Goal: Use online tool/utility: Utilize a website feature to perform a specific function

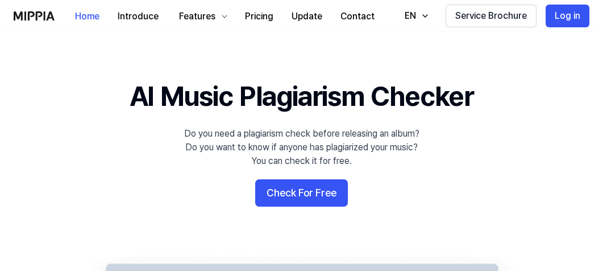
click at [307, 191] on button "Check For Free" at bounding box center [301, 192] width 93 height 27
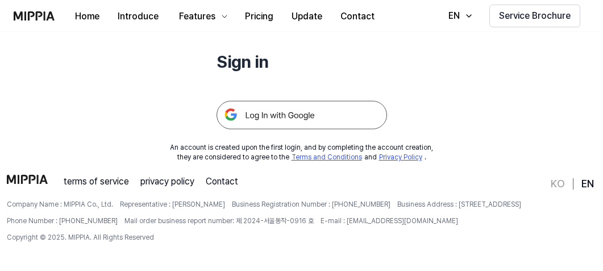
scroll to position [146, 0]
click at [322, 94] on div at bounding box center [302, 101] width 171 height 56
click at [309, 121] on img at bounding box center [302, 115] width 171 height 28
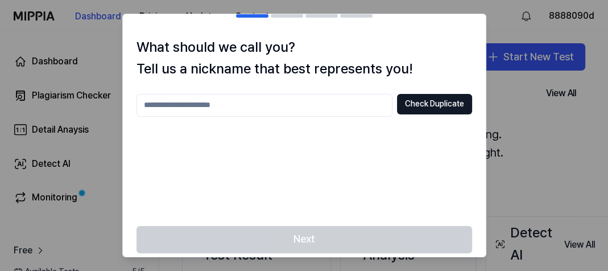
scroll to position [28, 0]
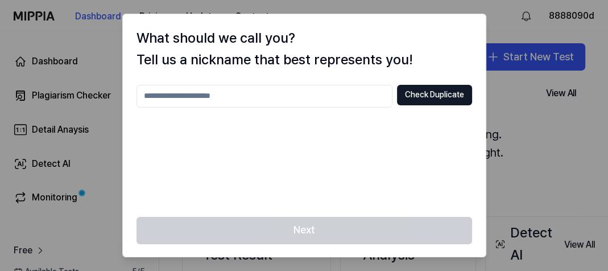
click at [332, 96] on input "text" at bounding box center [264, 96] width 256 height 23
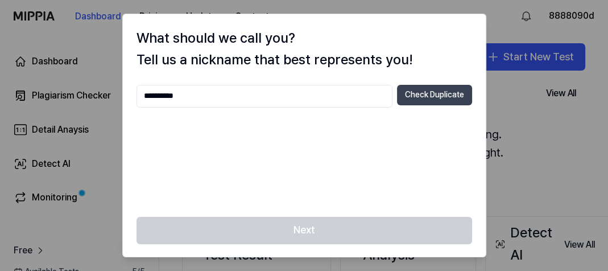
type input "**********"
click at [433, 99] on button "Check Duplicate" at bounding box center [434, 95] width 75 height 20
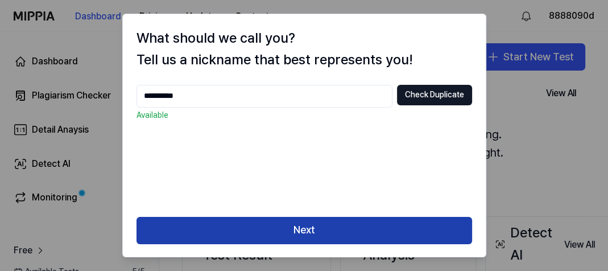
click at [271, 230] on button "Next" at bounding box center [304, 230] width 336 height 27
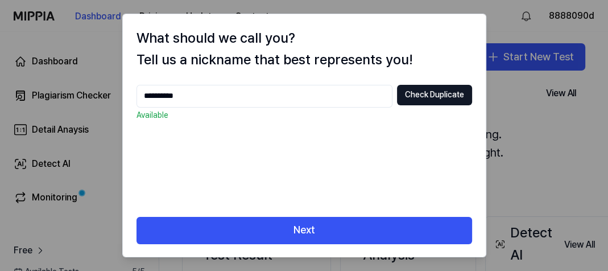
scroll to position [22, 0]
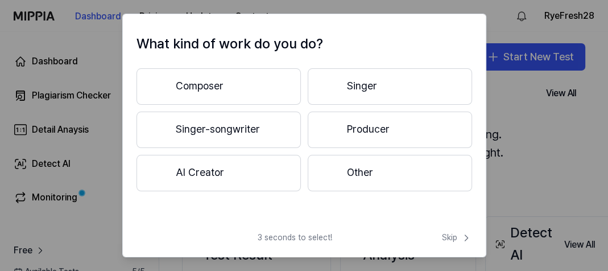
click at [268, 122] on button "Singer-songwriter" at bounding box center [218, 129] width 164 height 36
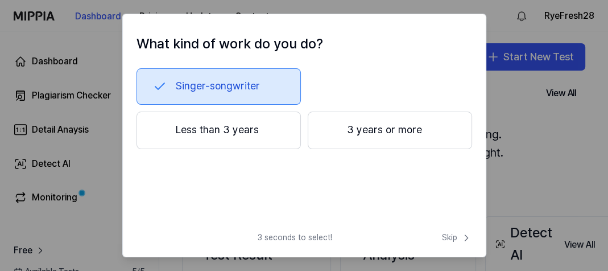
click at [359, 140] on button "3 years or more" at bounding box center [390, 130] width 164 height 38
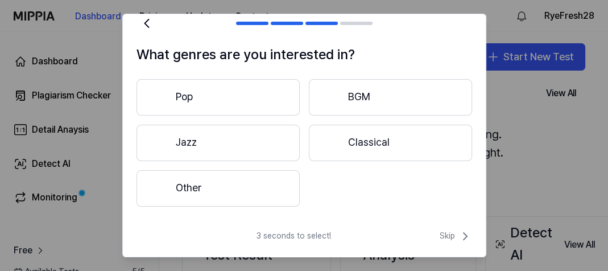
scroll to position [10, 0]
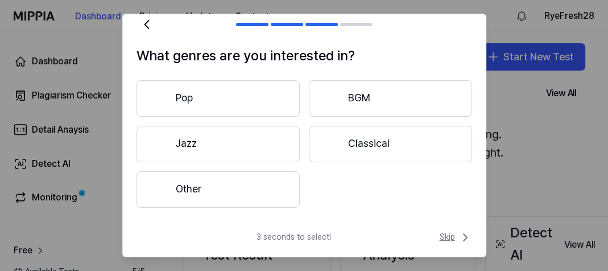
click at [448, 234] on span "Skip" at bounding box center [456, 237] width 32 height 14
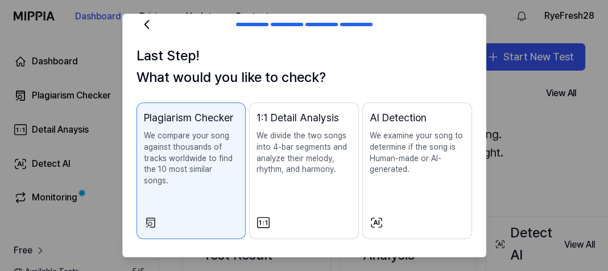
scroll to position [60, 0]
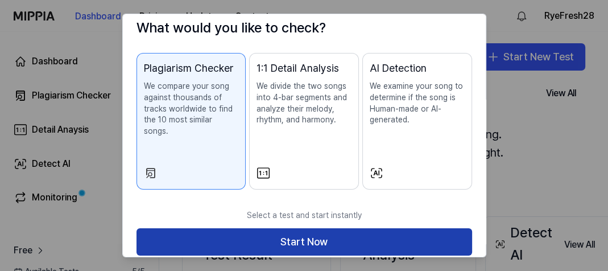
click at [334, 237] on button "Start Now" at bounding box center [304, 241] width 336 height 27
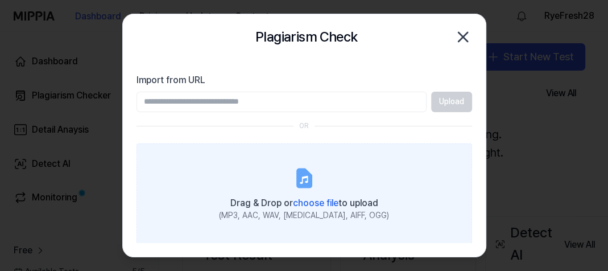
scroll to position [0, 0]
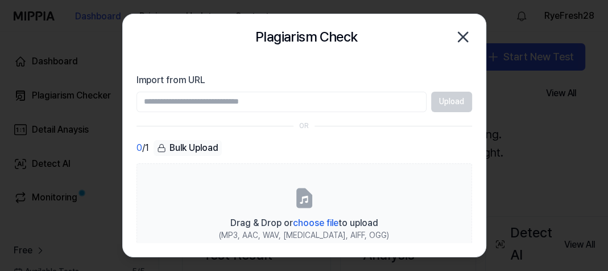
click at [206, 145] on div "Bulk Upload" at bounding box center [188, 148] width 68 height 16
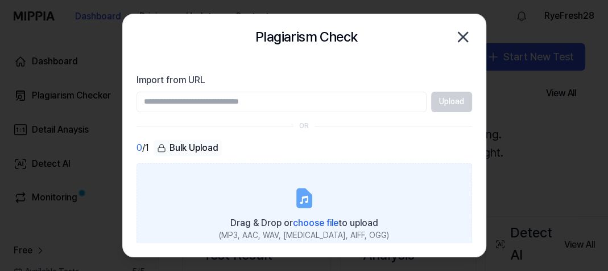
scroll to position [20, 0]
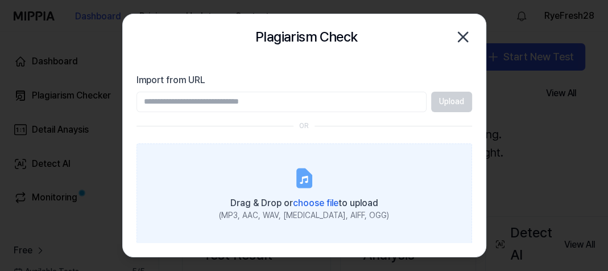
click at [303, 180] on icon at bounding box center [304, 178] width 14 height 18
click at [0, 0] on input "Drag & Drop or choose file to upload (MP3, AAC, WAV, [MEDICAL_DATA], AIFF, OGG)" at bounding box center [0, 0] width 0 height 0
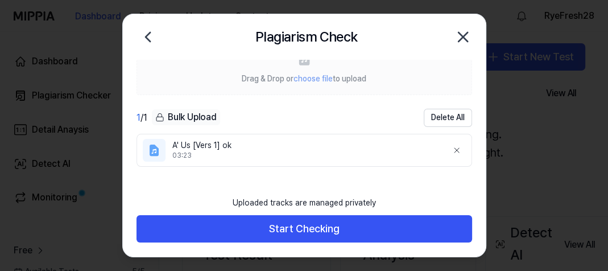
scroll to position [32, 0]
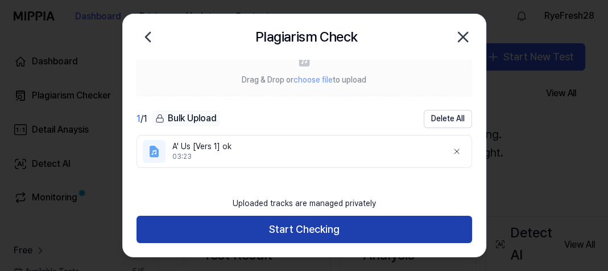
click at [310, 235] on button "Start Checking" at bounding box center [304, 229] width 336 height 27
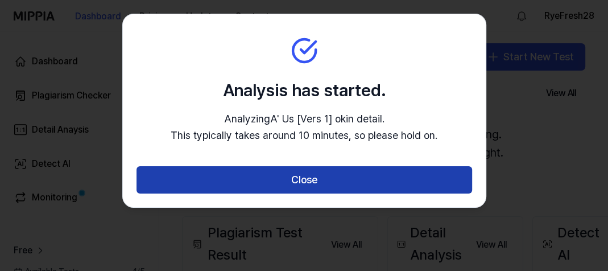
click at [298, 183] on button "Close" at bounding box center [304, 179] width 336 height 27
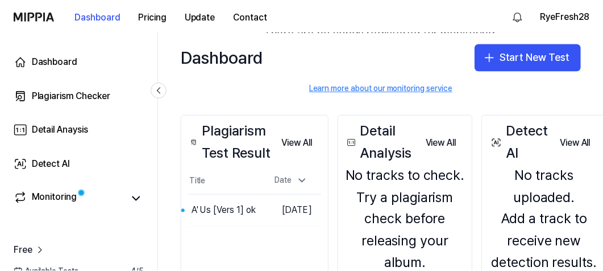
scroll to position [100, 0]
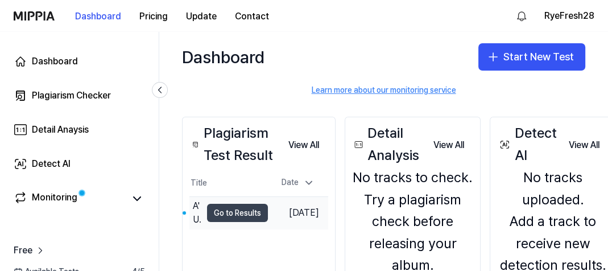
click at [231, 214] on button "Go to Results" at bounding box center [237, 213] width 61 height 18
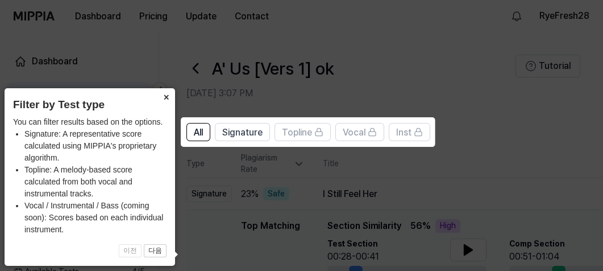
click at [164, 92] on button "×" at bounding box center [166, 96] width 18 height 16
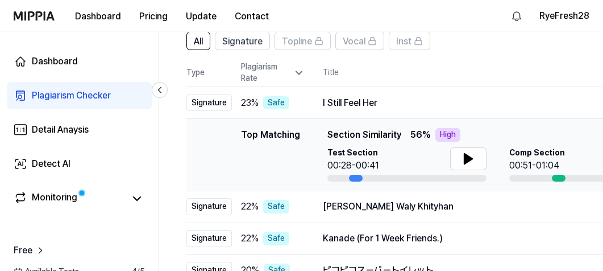
scroll to position [92, 0]
click at [460, 156] on button at bounding box center [468, 158] width 36 height 23
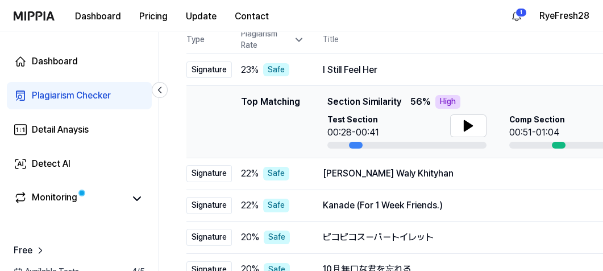
scroll to position [127, 0]
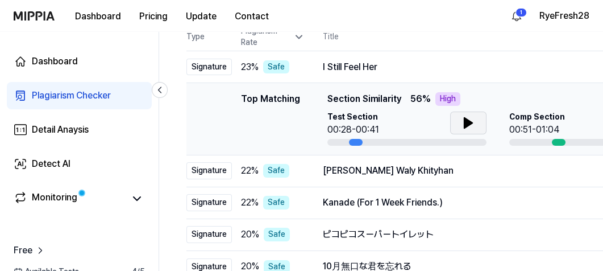
click at [465, 125] on icon at bounding box center [469, 123] width 8 height 10
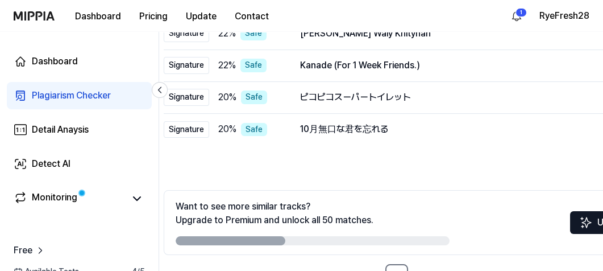
scroll to position [0, 0]
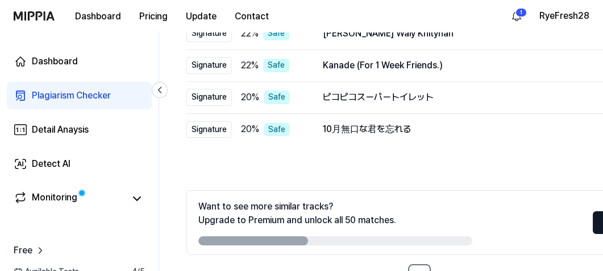
click at [580, 242] on div "Want to see more similar tracks? Upgrade to Premium and unlock all 50 matches. …" at bounding box center [432, 222] width 491 height 65
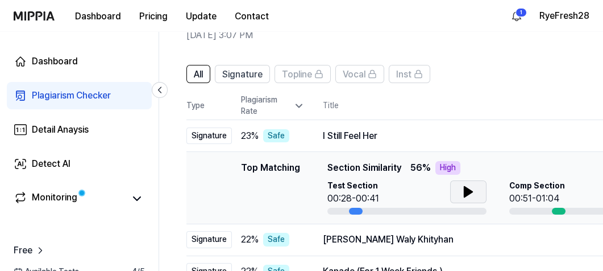
scroll to position [57, 0]
click at [465, 195] on icon at bounding box center [469, 192] width 8 height 10
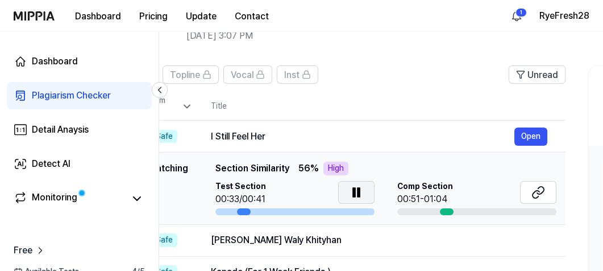
scroll to position [0, 126]
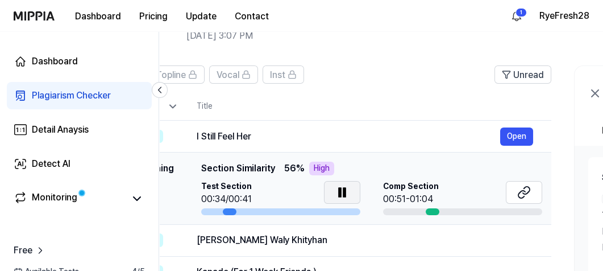
click at [415, 195] on div "00:51-01:04" at bounding box center [411, 199] width 56 height 14
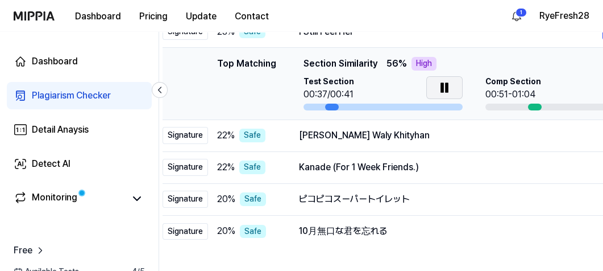
scroll to position [0, 0]
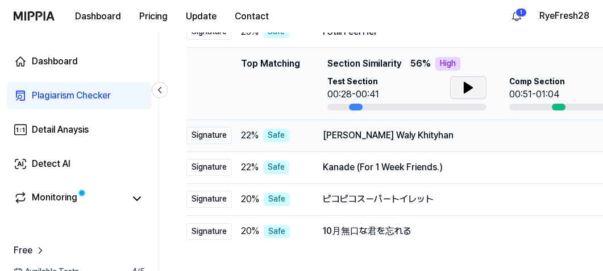
click at [484, 140] on div "[PERSON_NAME] Waly Khityhan" at bounding box center [475, 136] width 304 height 14
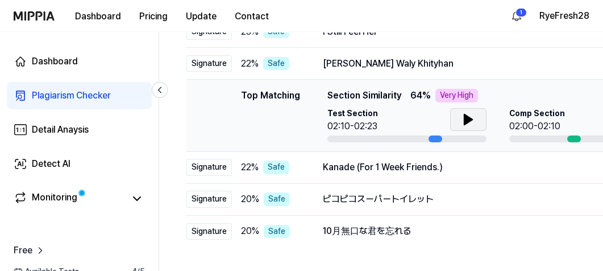
click at [473, 122] on icon at bounding box center [469, 120] width 14 height 14
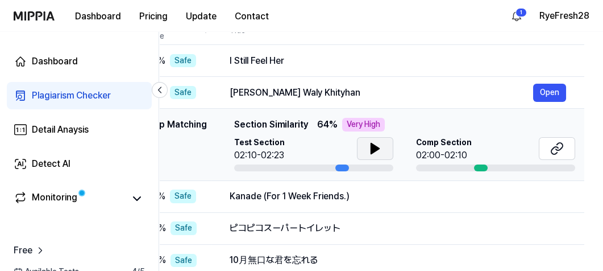
scroll to position [0, 95]
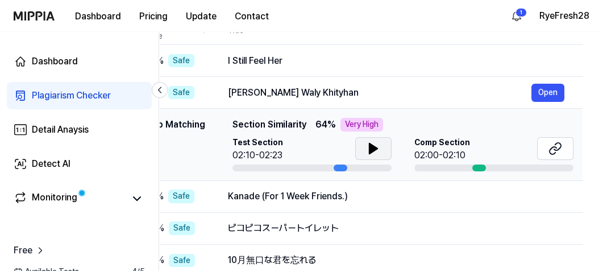
click at [457, 155] on div "02:00-02:10" at bounding box center [443, 155] width 56 height 14
click at [556, 147] on icon at bounding box center [553, 150] width 7 height 7
click at [448, 91] on div "[PERSON_NAME] Waly Khityhan" at bounding box center [380, 93] width 304 height 14
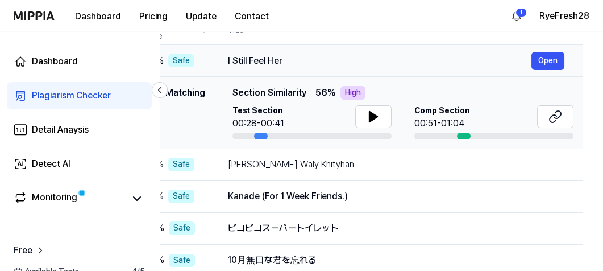
click at [455, 65] on div "I Still Feel Her" at bounding box center [380, 61] width 304 height 14
click at [554, 119] on icon at bounding box center [556, 117] width 14 height 14
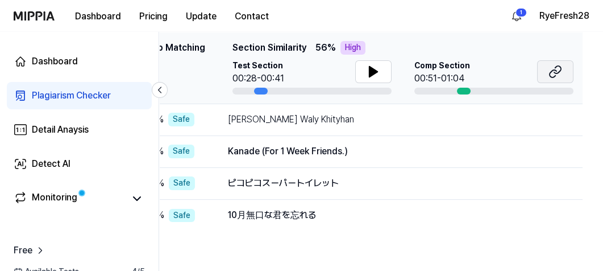
scroll to position [179, 0]
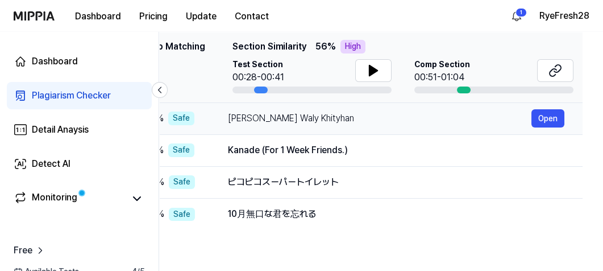
click at [394, 125] on div "[PERSON_NAME] Waly Khityhan Open" at bounding box center [396, 118] width 337 height 18
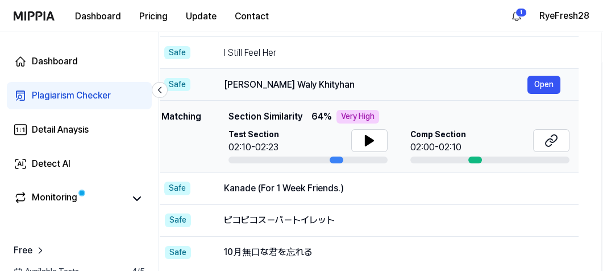
scroll to position [0, 104]
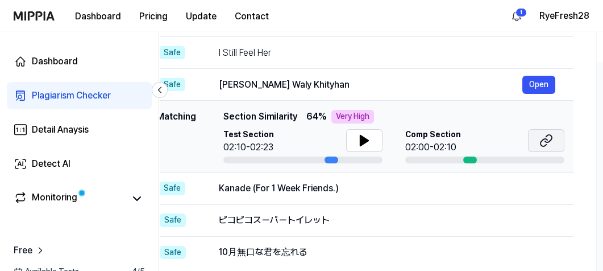
click at [544, 142] on icon at bounding box center [547, 141] width 14 height 14
click at [369, 138] on icon at bounding box center [365, 141] width 14 height 14
click at [366, 140] on icon at bounding box center [367, 140] width 2 height 9
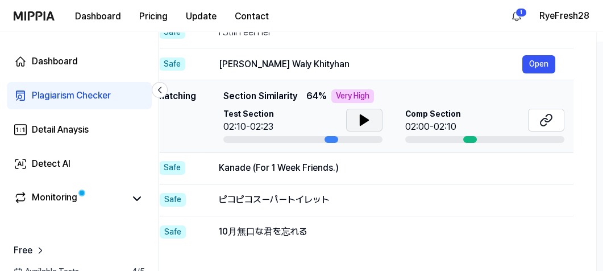
scroll to position [167, 0]
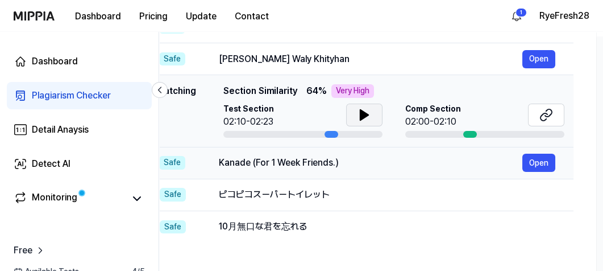
click at [344, 166] on div "Kanade (For 1 Week Friends.)" at bounding box center [371, 163] width 304 height 14
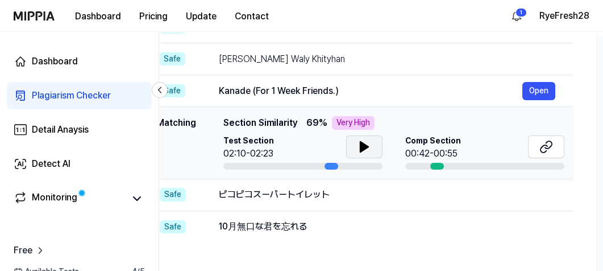
click at [366, 140] on icon at bounding box center [365, 147] width 14 height 14
click at [366, 146] on icon at bounding box center [367, 146] width 2 height 9
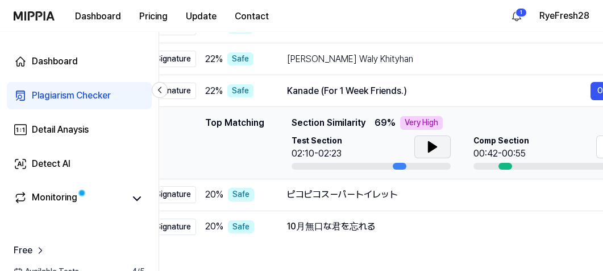
scroll to position [0, 104]
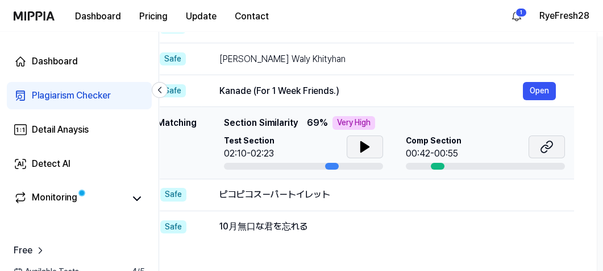
click at [546, 148] on icon at bounding box center [549, 144] width 7 height 7
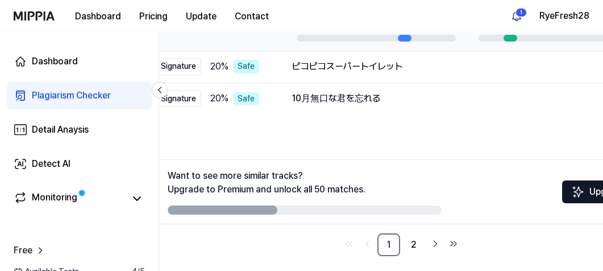
scroll to position [294, 0]
click at [412, 246] on link "2" at bounding box center [414, 245] width 23 height 23
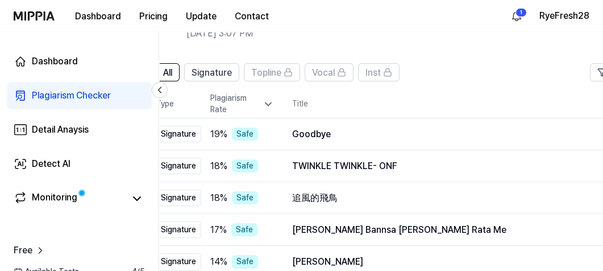
scroll to position [0, 0]
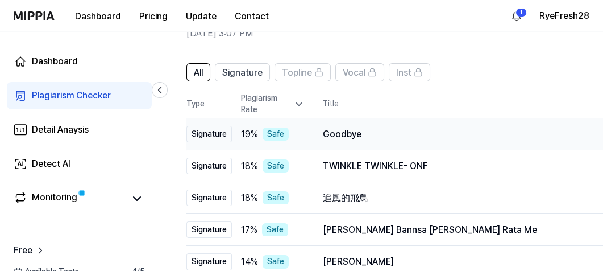
click at [461, 138] on div "Goodbye" at bounding box center [475, 134] width 304 height 14
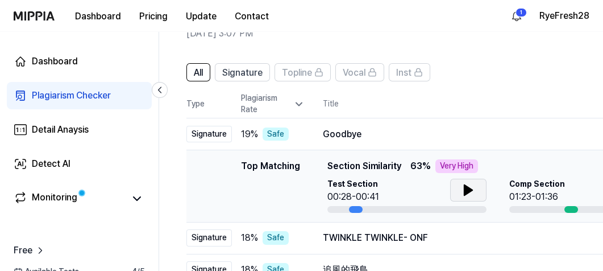
click at [465, 194] on icon at bounding box center [469, 190] width 8 height 10
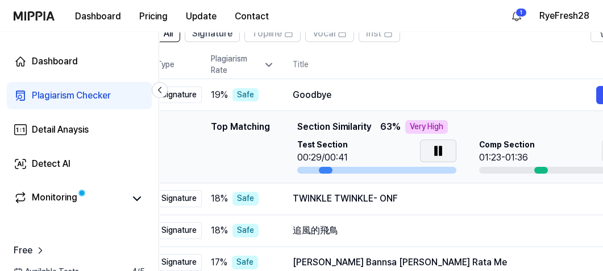
scroll to position [0, 77]
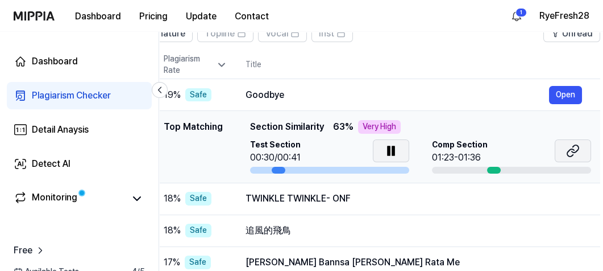
click at [570, 151] on icon at bounding box center [573, 151] width 14 height 14
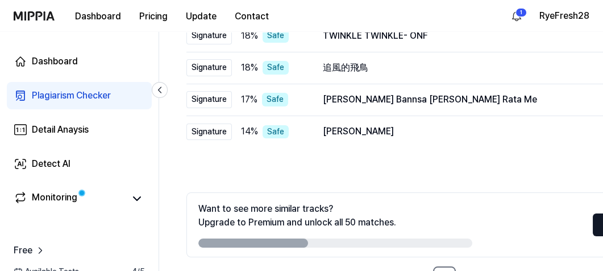
scroll to position [290, 0]
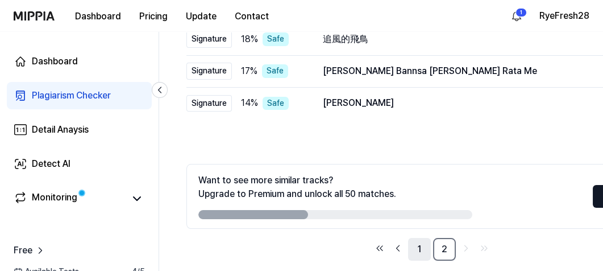
click at [419, 249] on link "1" at bounding box center [419, 249] width 23 height 23
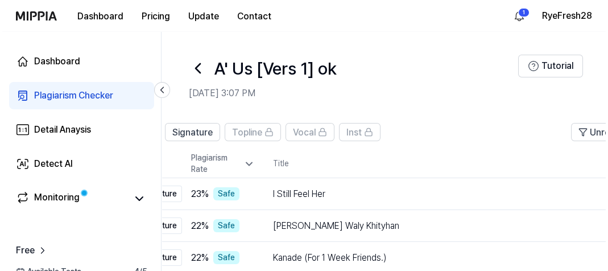
scroll to position [0, 0]
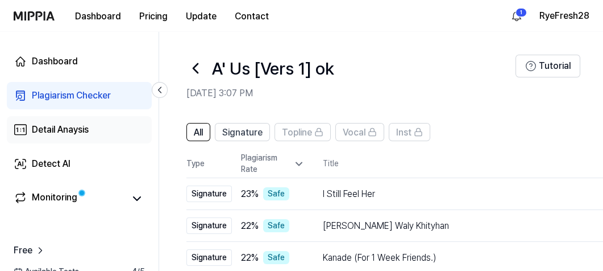
click at [93, 127] on link "Detail Anaysis" at bounding box center [79, 129] width 145 height 27
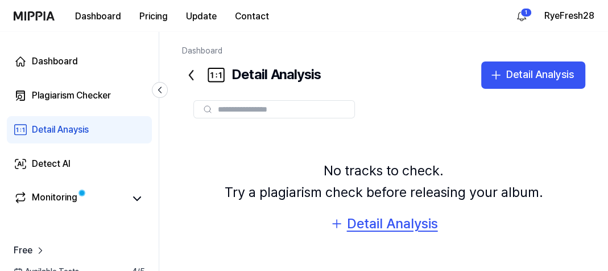
click at [407, 229] on div "Detail Analysis" at bounding box center [392, 224] width 91 height 22
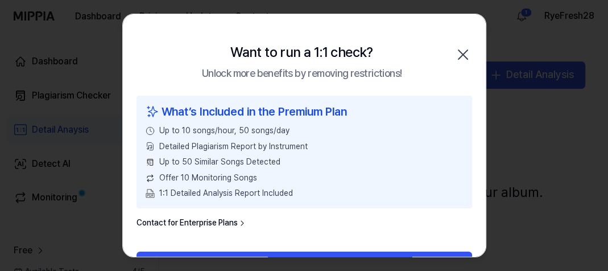
scroll to position [34, 0]
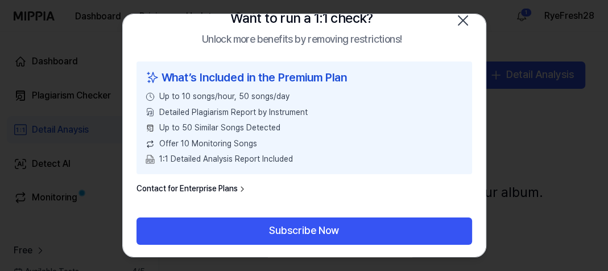
click at [459, 28] on icon "button" at bounding box center [463, 20] width 18 height 18
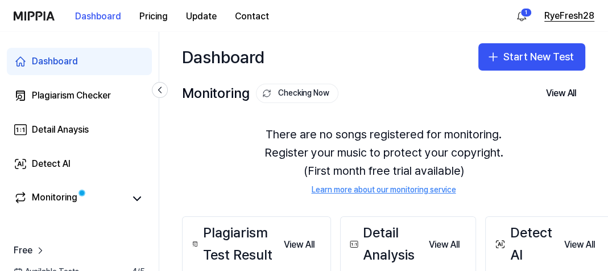
click at [560, 13] on button "RyeFresh28" at bounding box center [569, 16] width 50 height 14
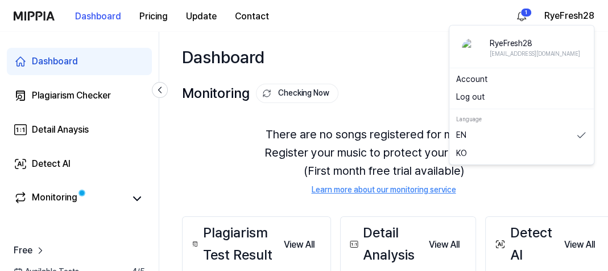
click at [481, 95] on button "Log out" at bounding box center [521, 97] width 131 height 11
